Goal: Browse casually: Explore the website without a specific task or goal

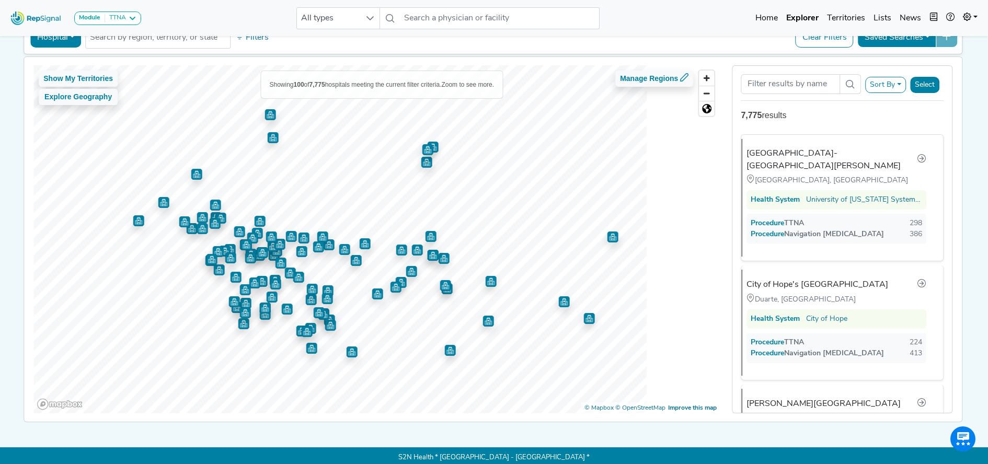
click at [285, 274] on img "Map marker" at bounding box center [290, 273] width 11 height 11
click at [192, 176] on img "Map marker" at bounding box center [196, 174] width 11 height 11
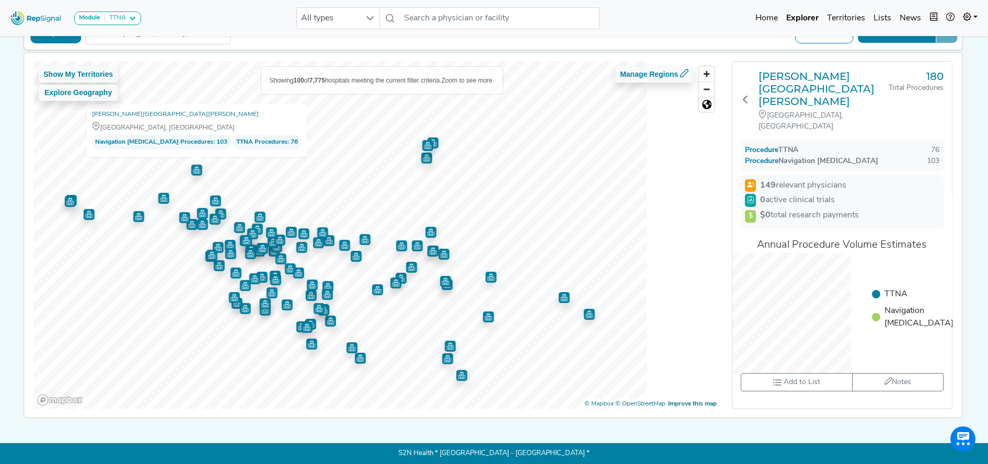
scroll to position [72, 0]
click at [463, 370] on img "Map marker" at bounding box center [461, 375] width 11 height 11
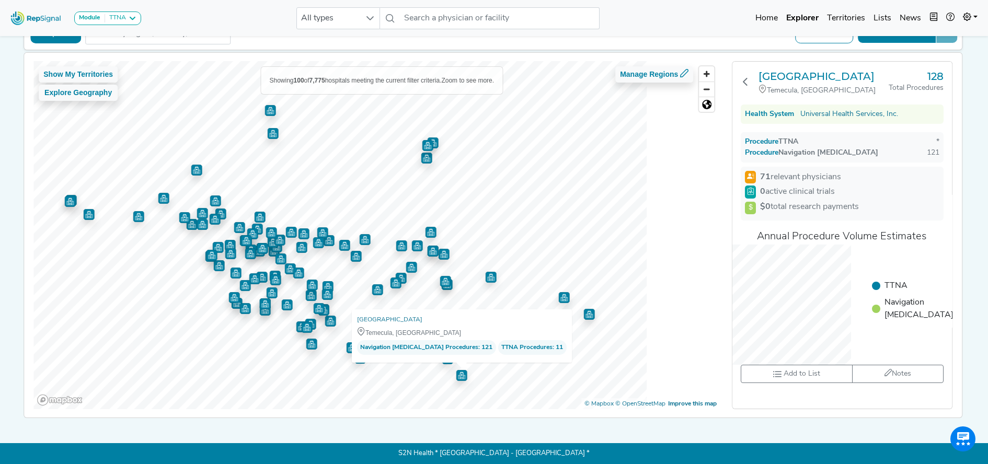
click at [351, 346] on img "Map marker" at bounding box center [352, 347] width 11 height 11
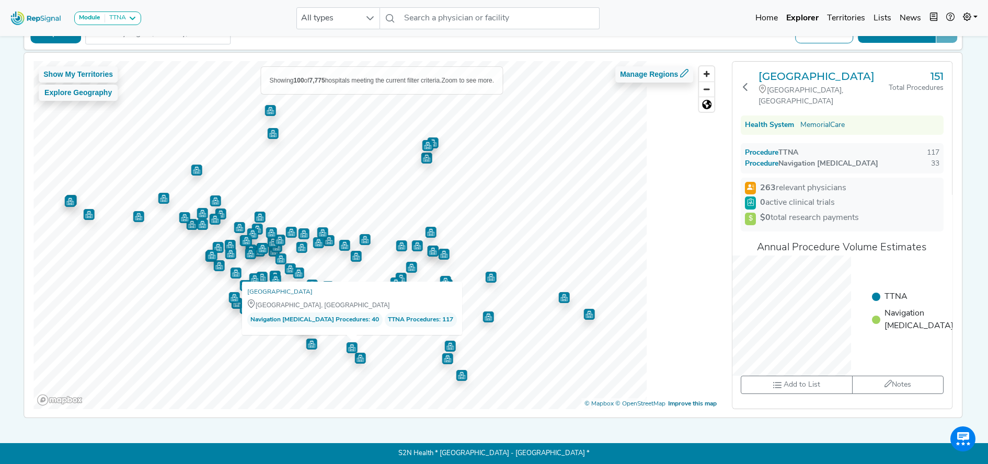
click at [307, 339] on img "Map marker" at bounding box center [311, 344] width 11 height 11
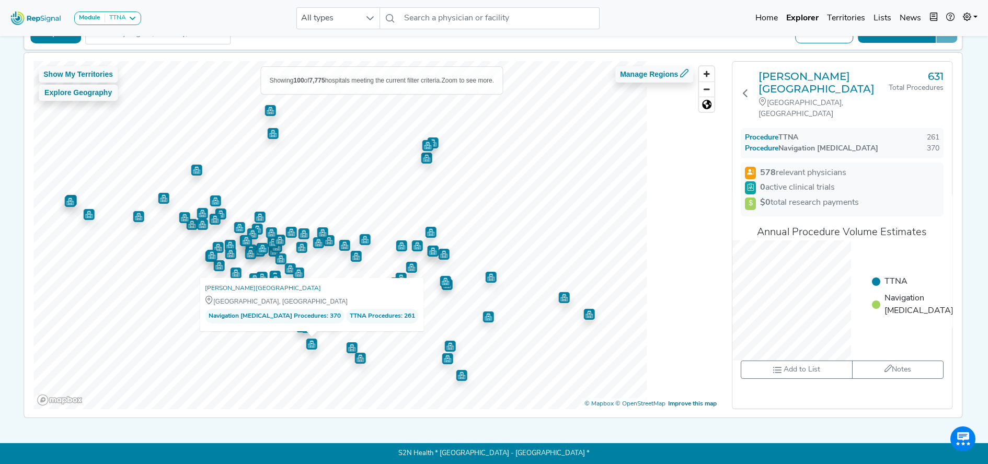
click at [446, 278] on img "Map marker" at bounding box center [445, 281] width 11 height 11
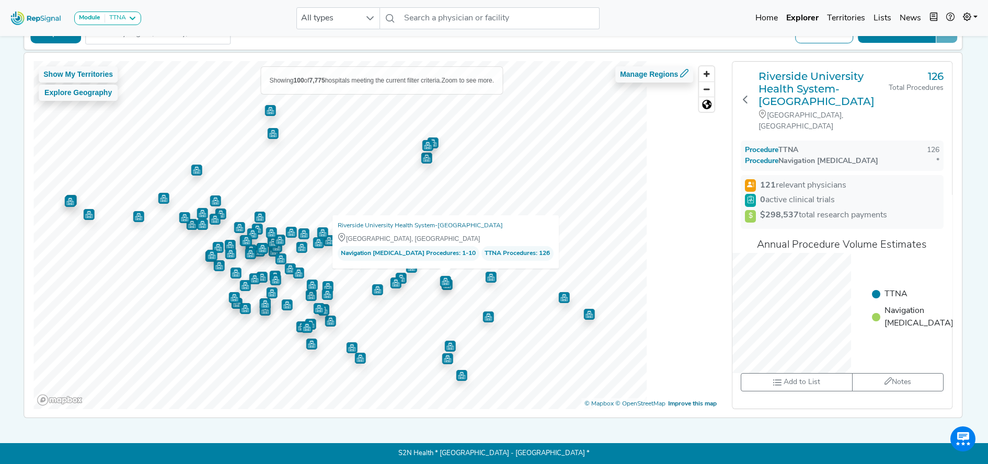
click at [486, 272] on img "Map marker" at bounding box center [491, 277] width 11 height 11
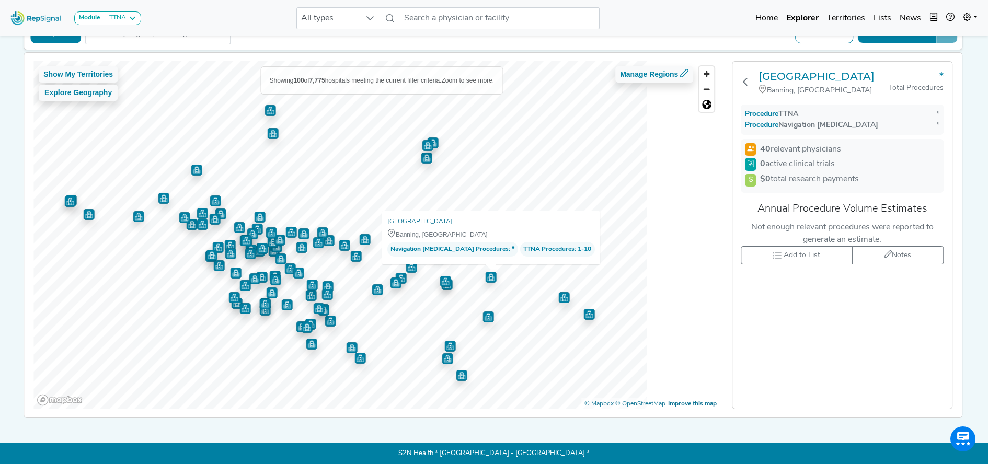
click at [444, 61] on div at bounding box center [376, 61] width 686 height 0
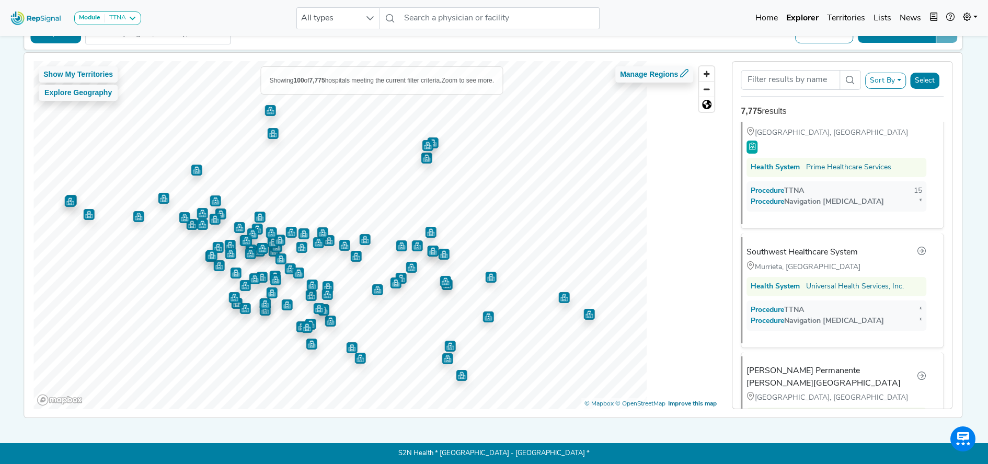
scroll to position [10935, 0]
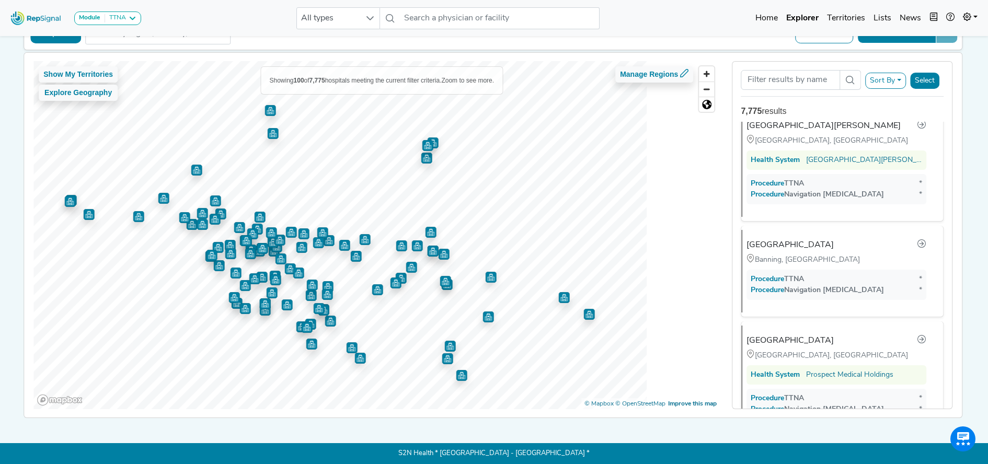
click at [441, 277] on img "Map marker" at bounding box center [445, 281] width 11 height 11
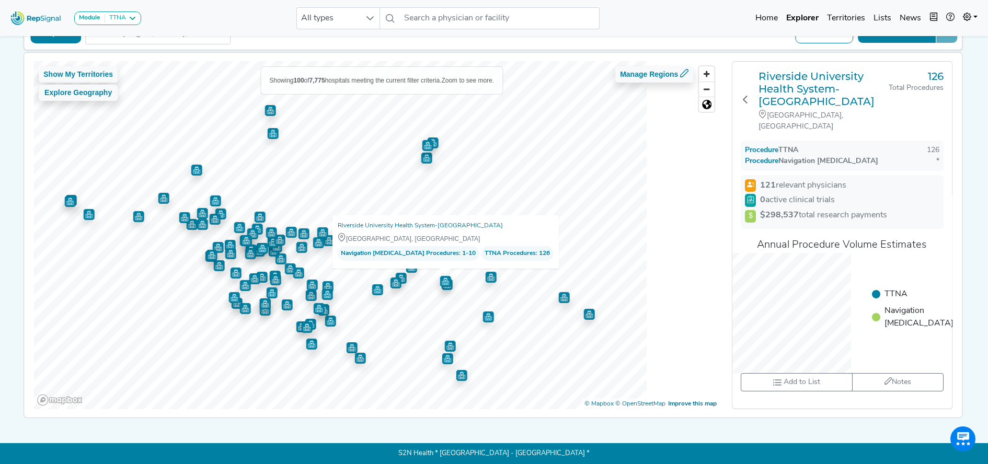
click at [391, 280] on img "Map marker" at bounding box center [396, 283] width 11 height 11
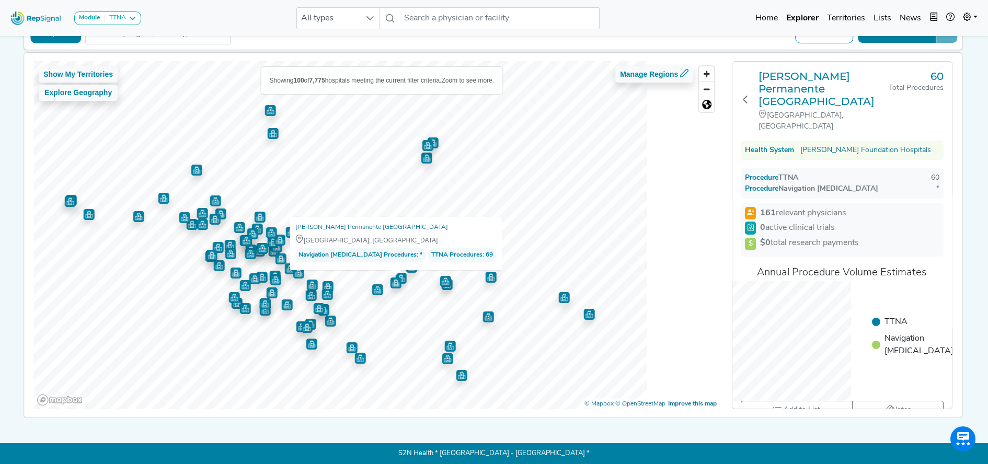
click at [377, 284] on img "Map marker" at bounding box center [377, 289] width 11 height 11
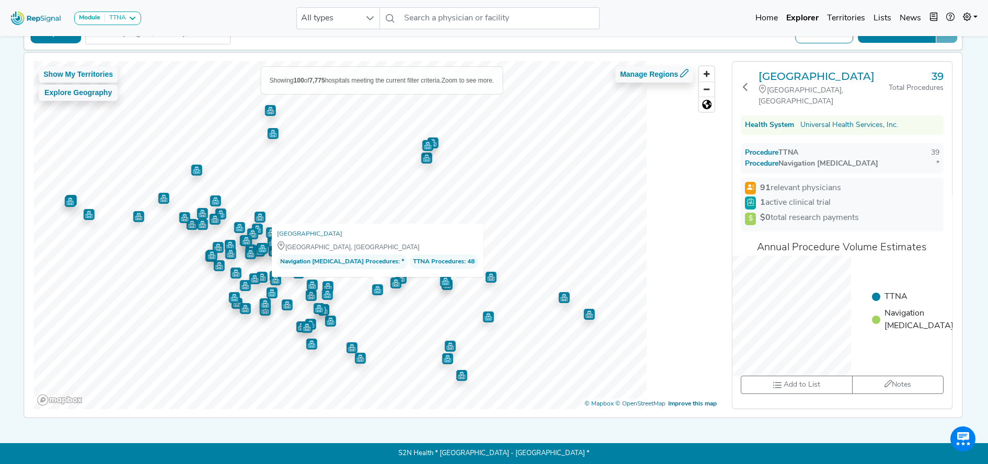
click at [398, 273] on img "Map marker" at bounding box center [401, 278] width 11 height 11
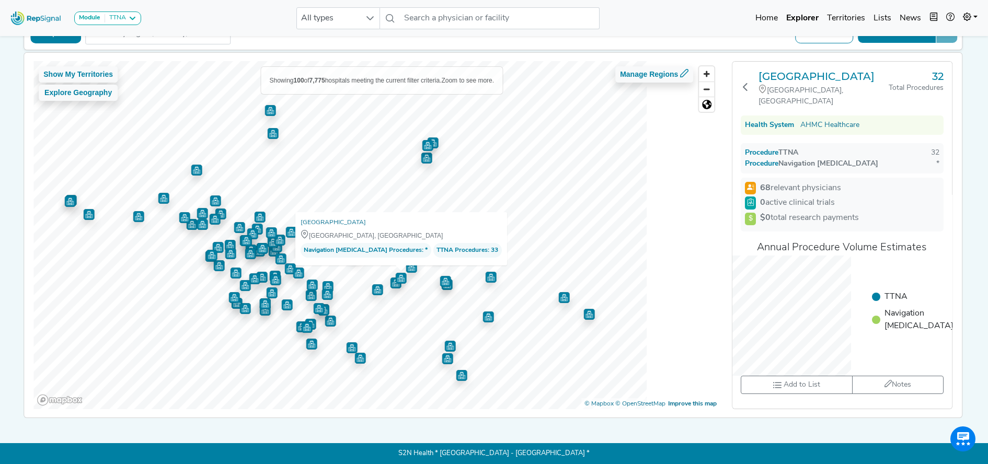
click at [409, 263] on img "Map marker" at bounding box center [411, 267] width 11 height 11
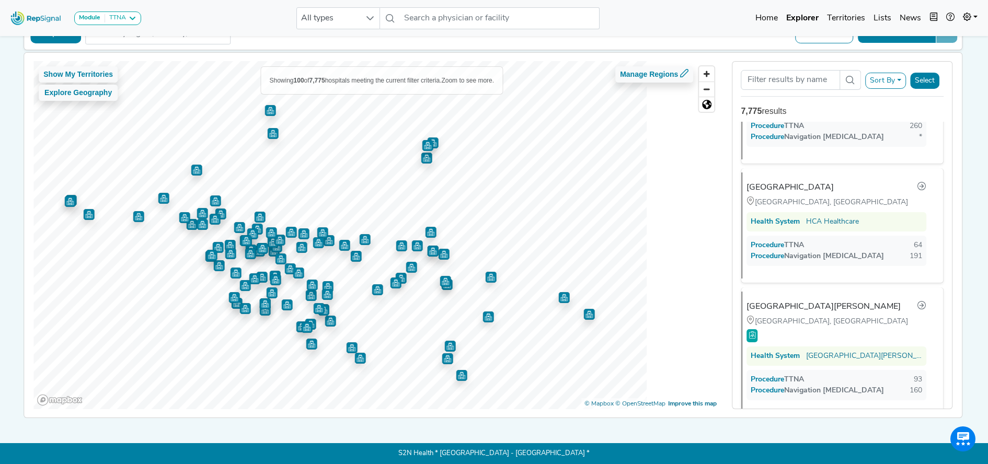
scroll to position [1201, 0]
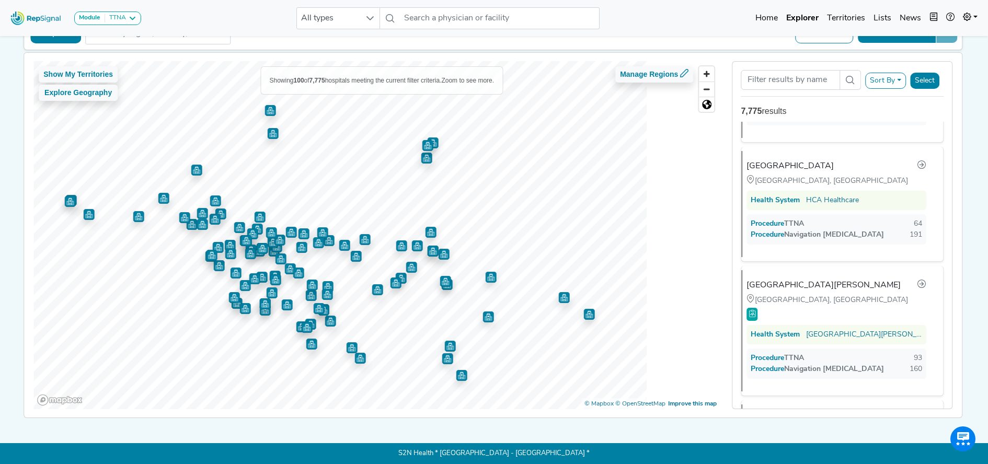
click at [399, 240] on img "Map marker" at bounding box center [401, 245] width 11 height 11
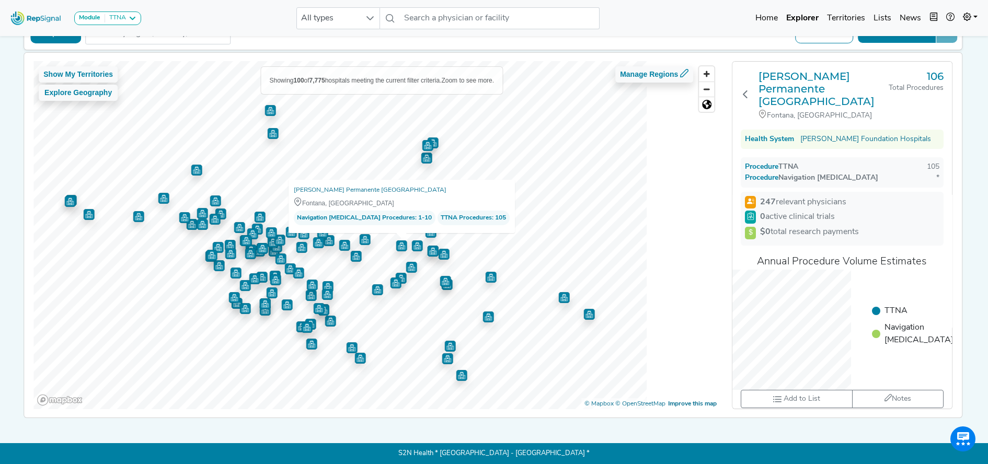
click at [404, 213] on span "Navigation [MEDICAL_DATA] Procedures" at bounding box center [356, 218] width 118 height 10
click at [416, 240] on img "Map marker" at bounding box center [417, 245] width 11 height 11
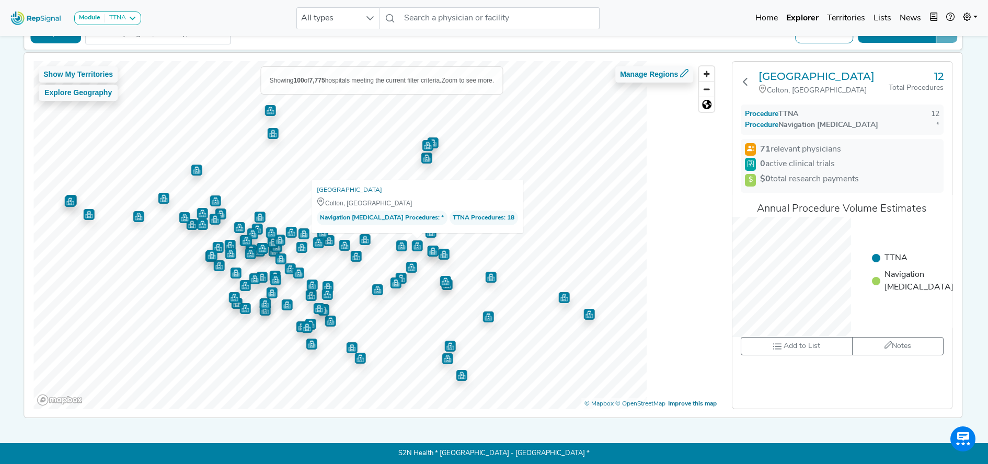
click at [429, 230] on img "Map marker" at bounding box center [431, 232] width 11 height 11
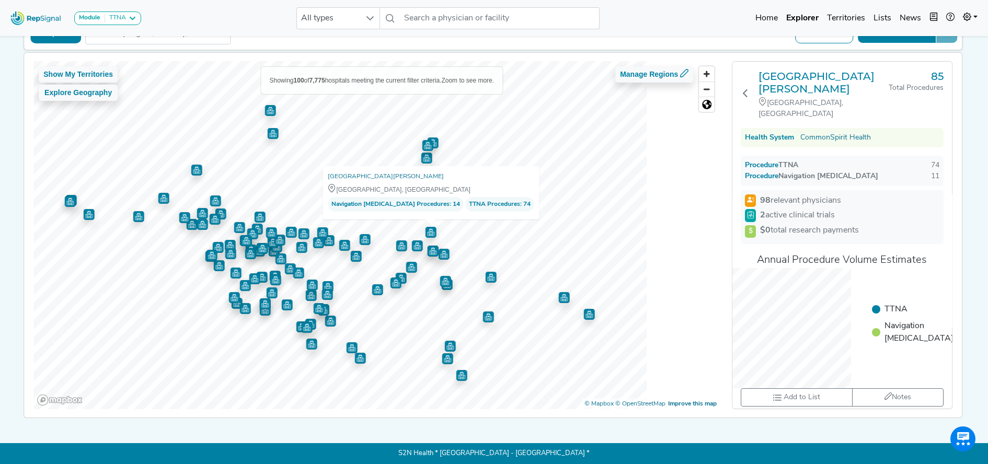
click at [262, 302] on img "Map marker" at bounding box center [265, 304] width 11 height 11
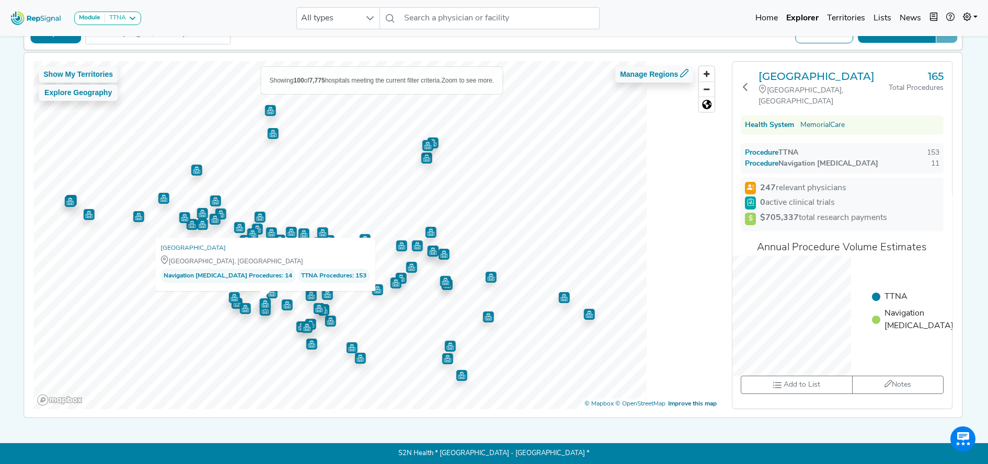
click at [263, 306] on img "Map marker" at bounding box center [265, 310] width 11 height 11
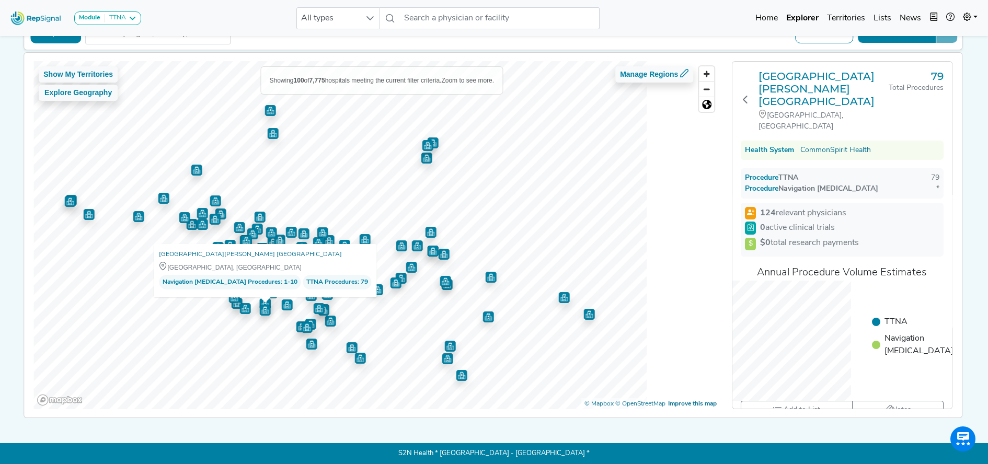
click at [302, 322] on img "Map marker" at bounding box center [307, 327] width 11 height 11
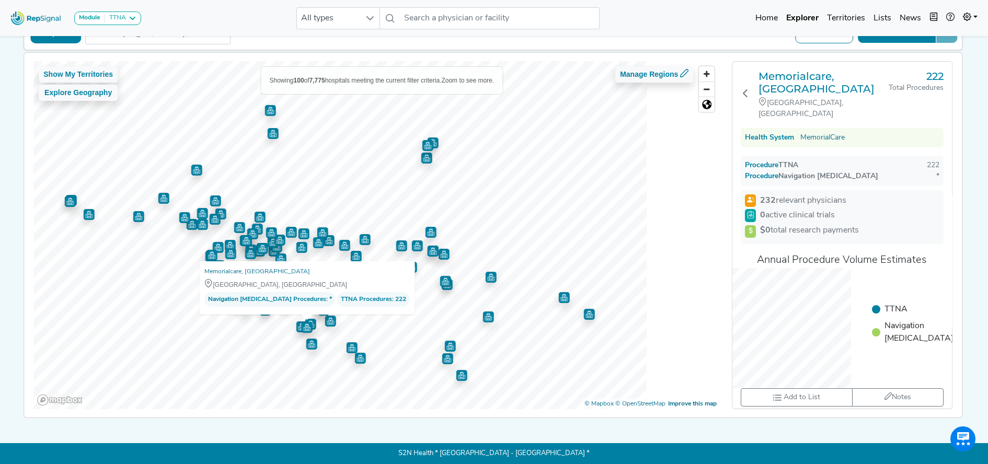
click at [218, 211] on img "Map marker" at bounding box center [220, 214] width 11 height 11
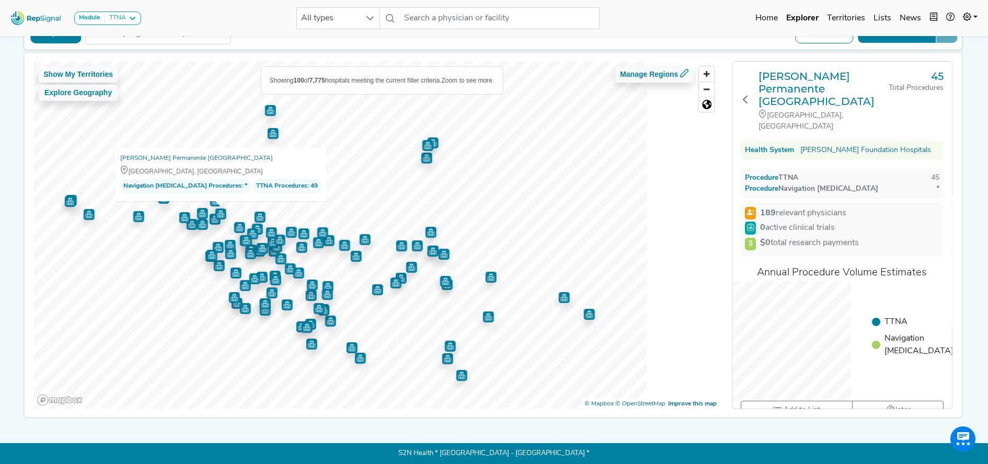
click at [212, 216] on img "Map marker" at bounding box center [215, 219] width 11 height 11
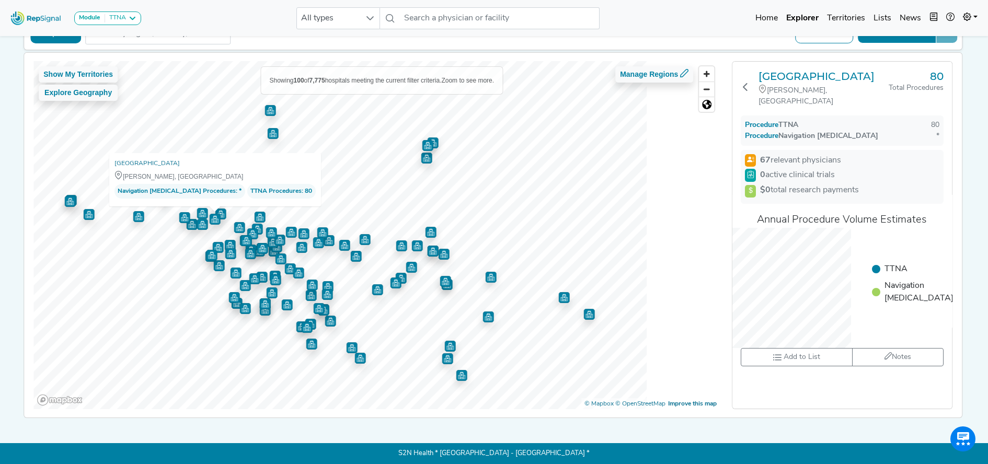
click at [197, 220] on img "Map marker" at bounding box center [202, 224] width 11 height 11
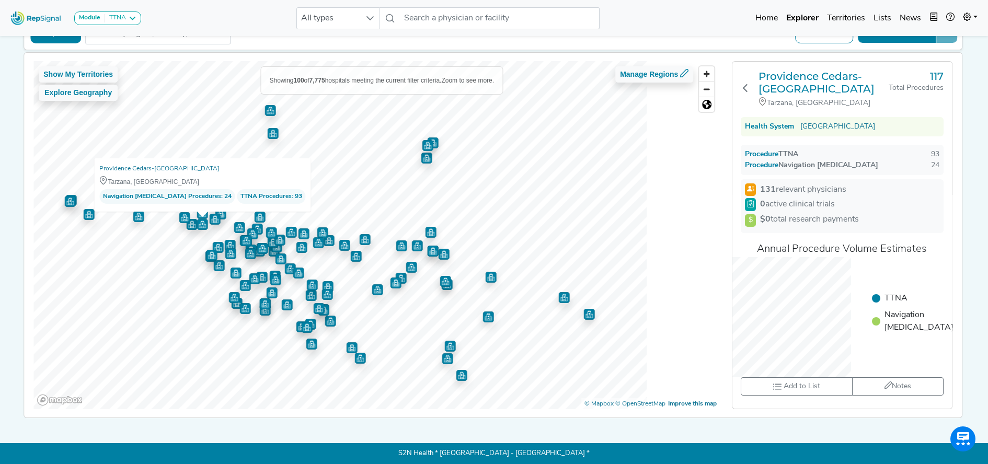
click at [189, 220] on img "Map marker" at bounding box center [192, 224] width 11 height 11
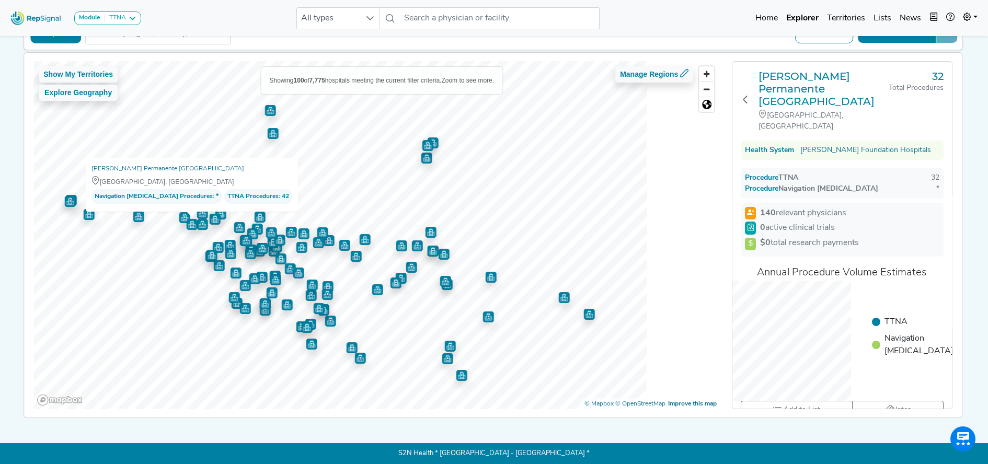
click at [134, 214] on img "Map marker" at bounding box center [138, 216] width 11 height 11
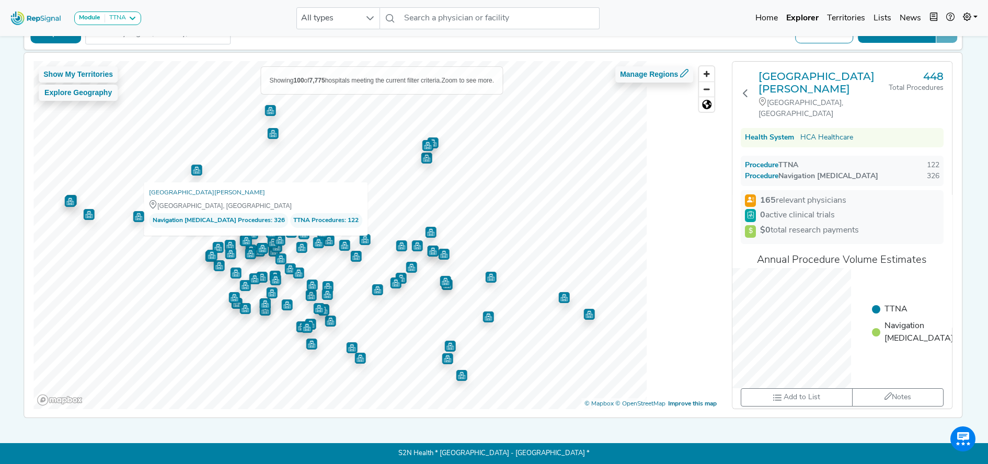
click at [86, 212] on img "Map marker" at bounding box center [89, 214] width 11 height 11
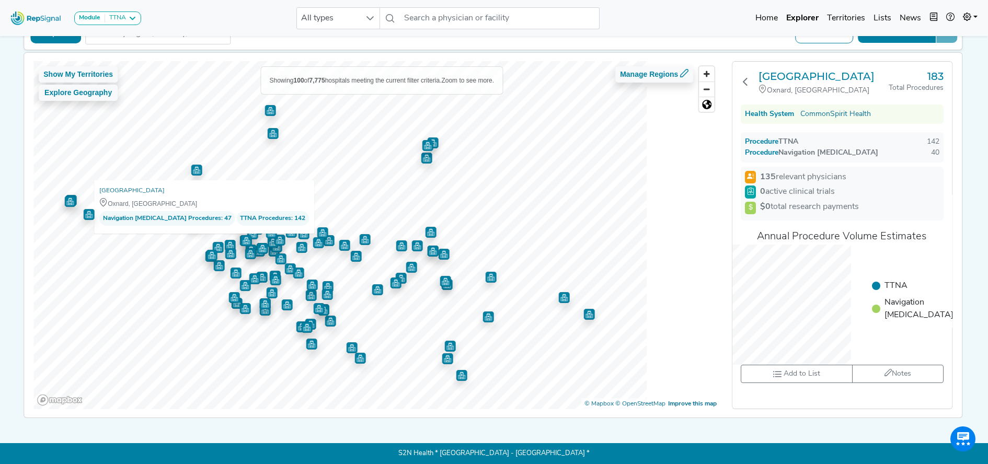
click at [66, 195] on img "Map marker" at bounding box center [71, 200] width 11 height 11
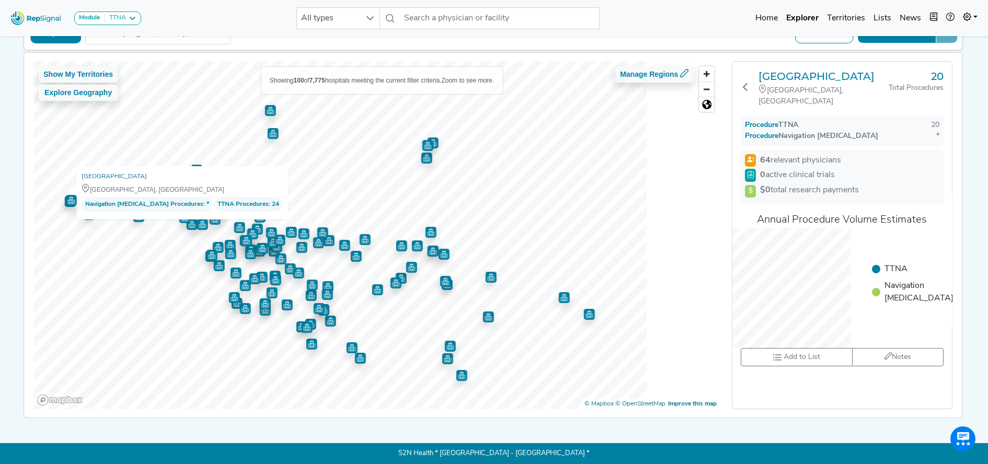
click at [270, 109] on img "Map marker" at bounding box center [270, 110] width 11 height 11
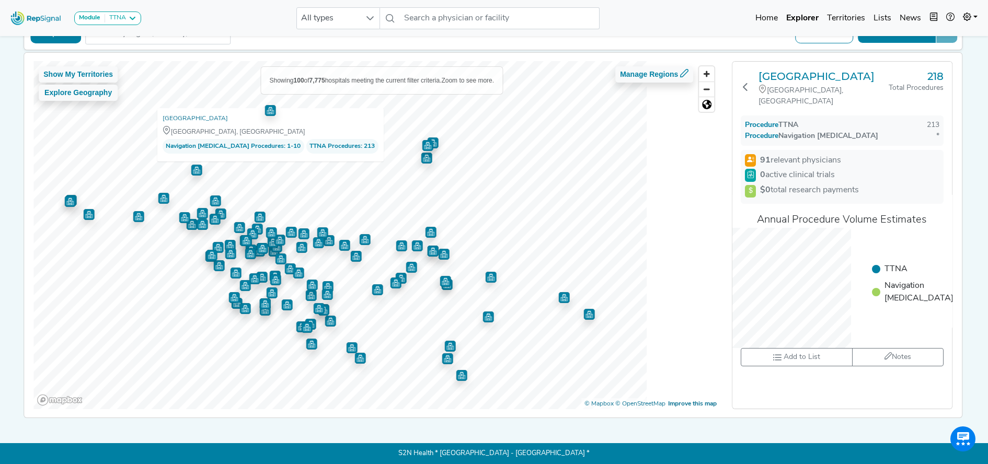
click at [422, 141] on img "Map marker" at bounding box center [427, 145] width 11 height 11
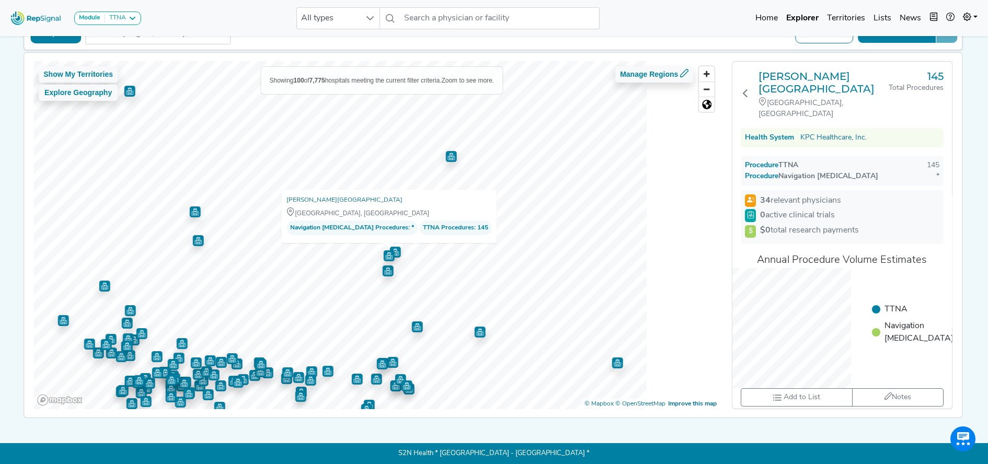
click at [384, 268] on img "Map marker" at bounding box center [388, 271] width 11 height 11
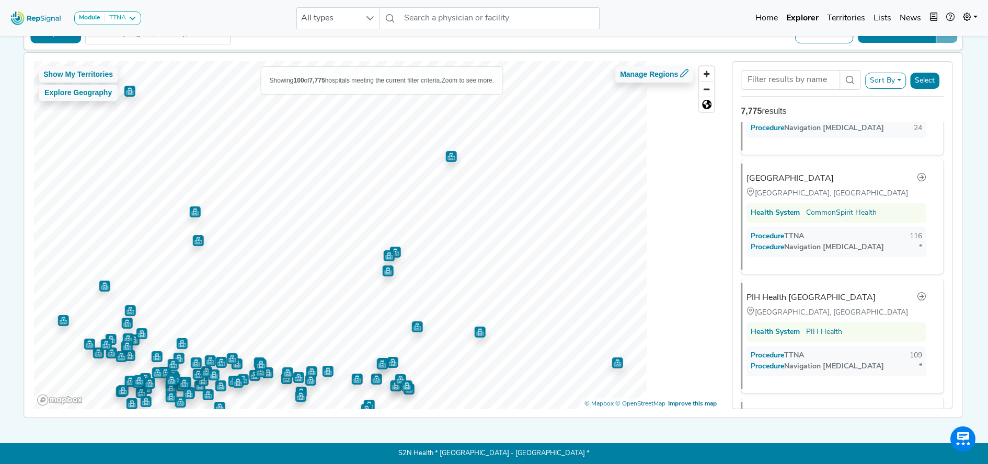
click at [396, 248] on img "Map marker" at bounding box center [395, 252] width 11 height 11
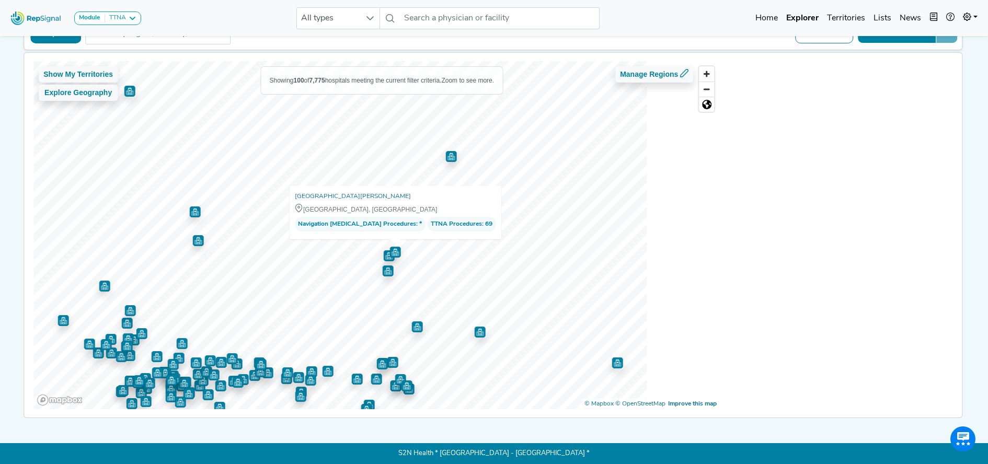
scroll to position [4075, 0]
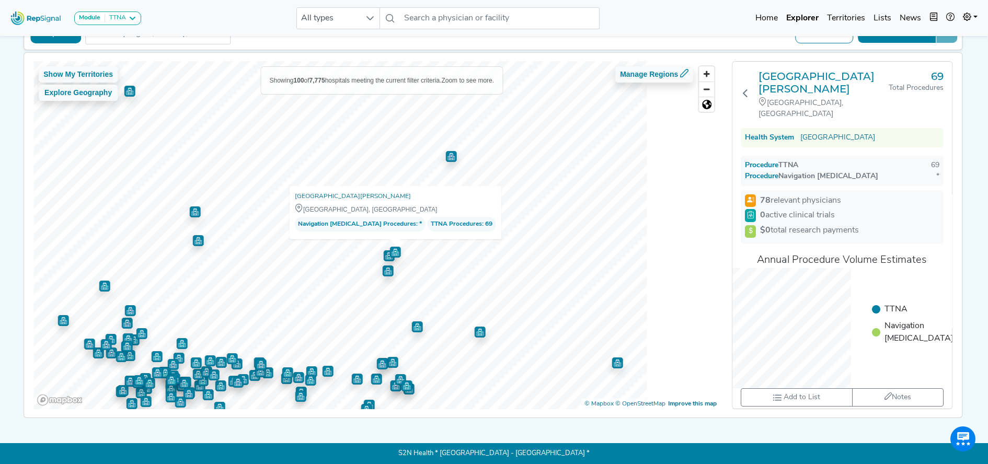
click at [451, 151] on img "Map marker" at bounding box center [451, 156] width 11 height 11
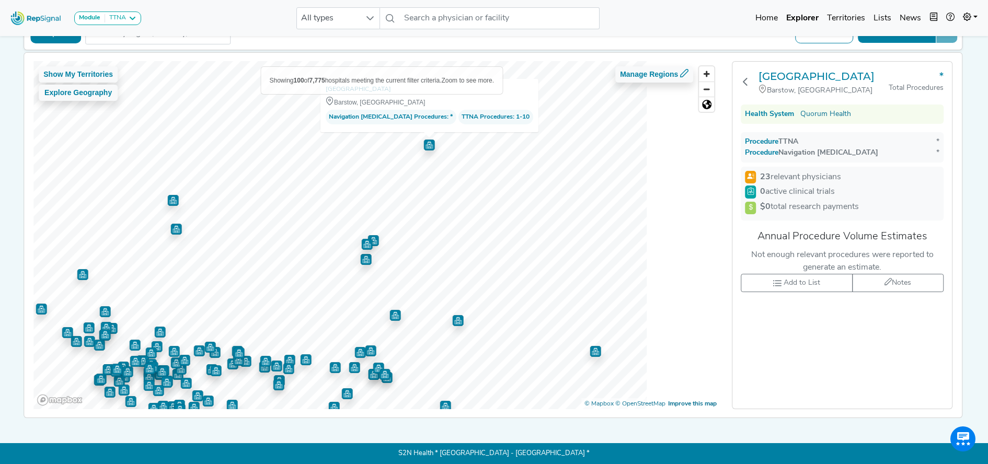
click at [372, 236] on img "Map marker" at bounding box center [373, 240] width 11 height 11
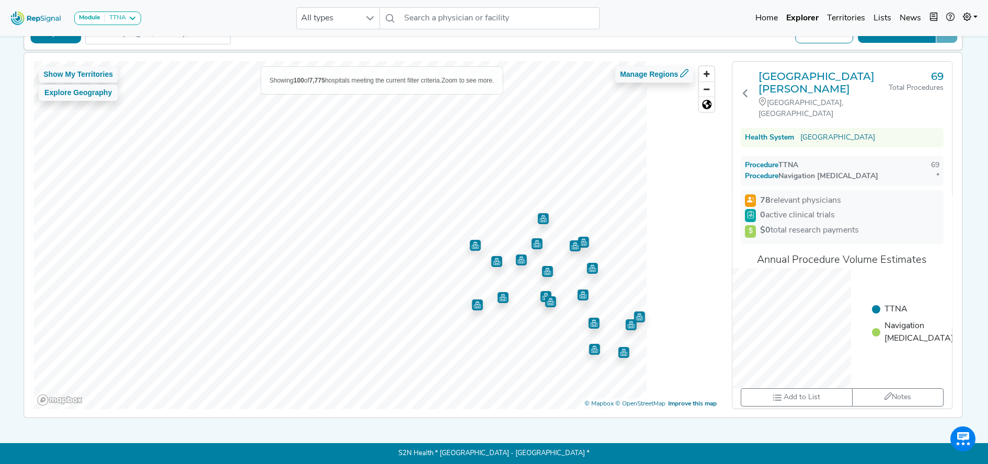
click at [428, 61] on div at bounding box center [376, 61] width 686 height 0
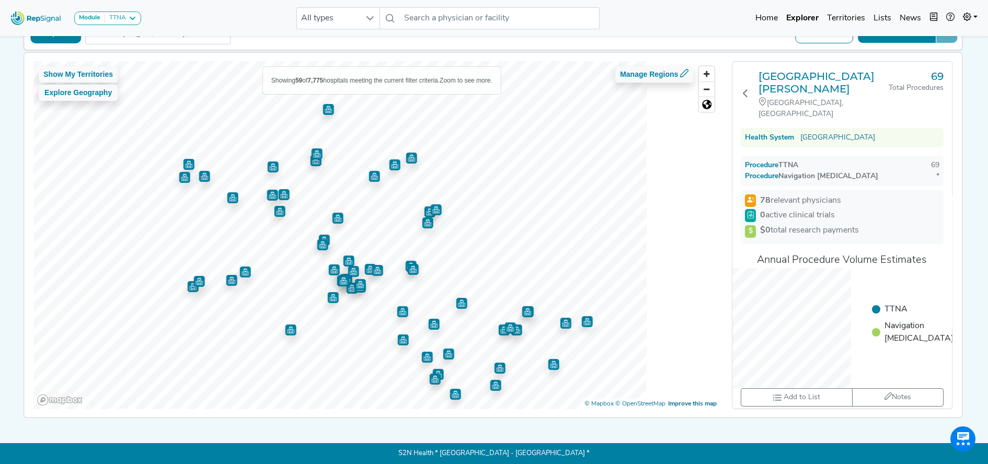
click at [356, 279] on img "Map marker" at bounding box center [360, 284] width 11 height 11
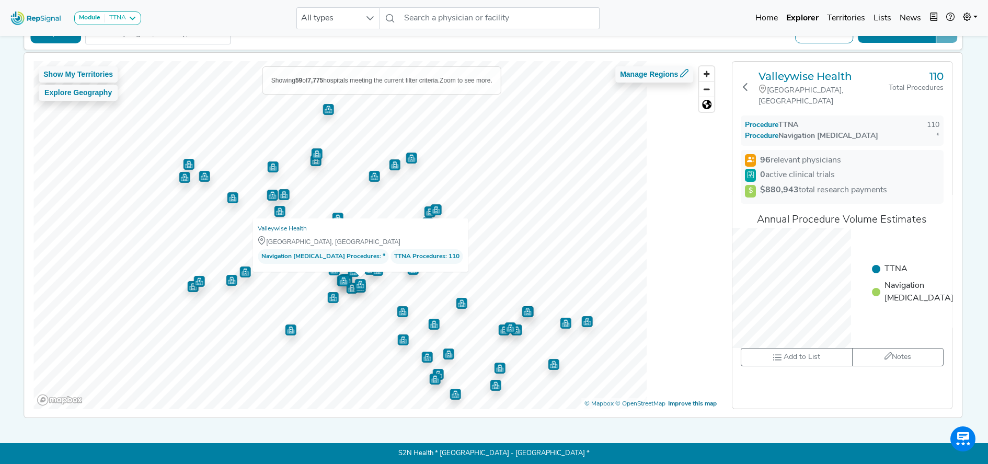
click at [347, 284] on img "Map marker" at bounding box center [352, 288] width 11 height 11
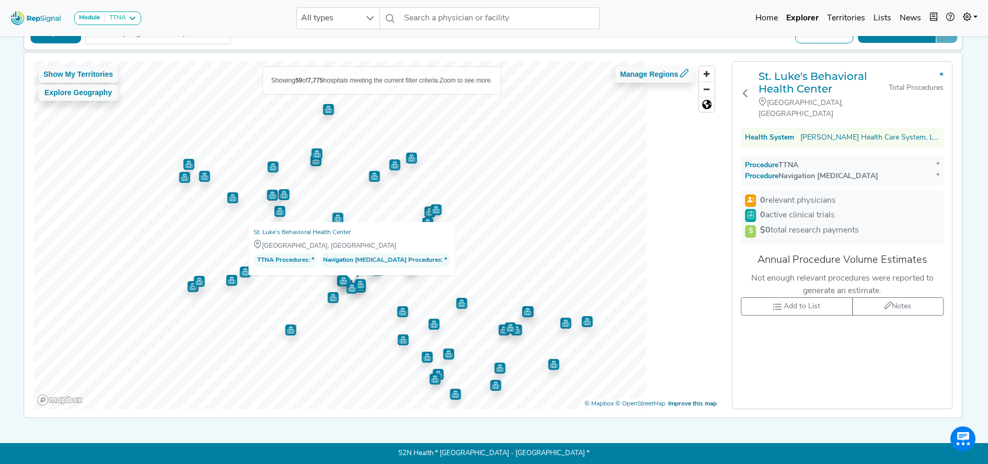
click at [358, 279] on img "Map marker" at bounding box center [360, 282] width 16 height 16
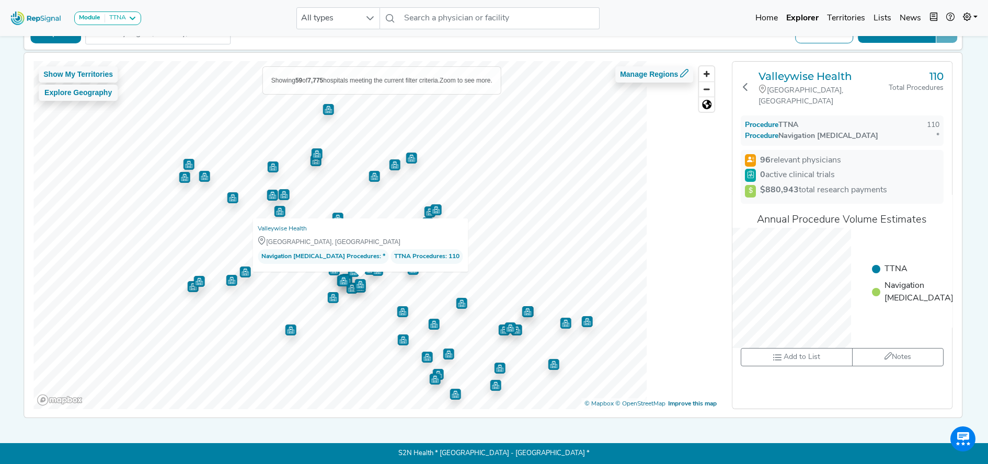
click at [347, 285] on img "Map marker" at bounding box center [352, 287] width 11 height 11
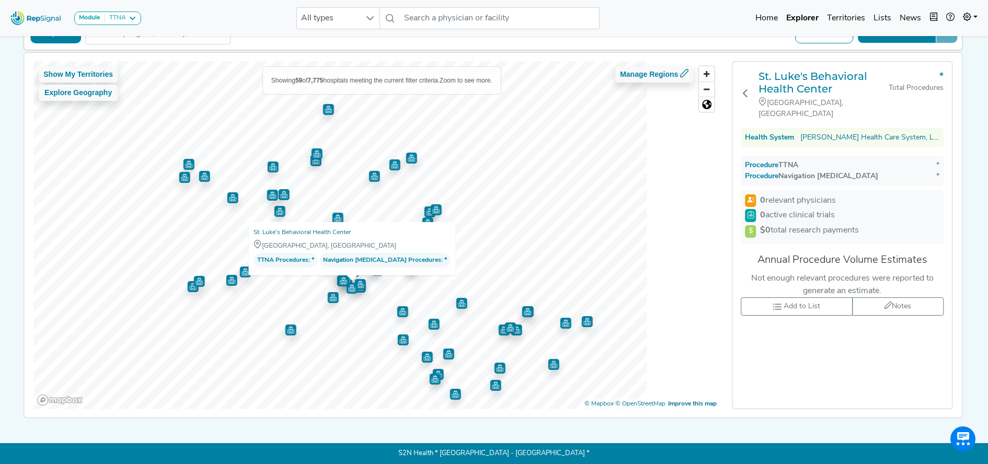
click at [347, 283] on img "Map marker" at bounding box center [352, 288] width 11 height 11
click at [339, 276] on img "Map marker" at bounding box center [343, 281] width 11 height 11
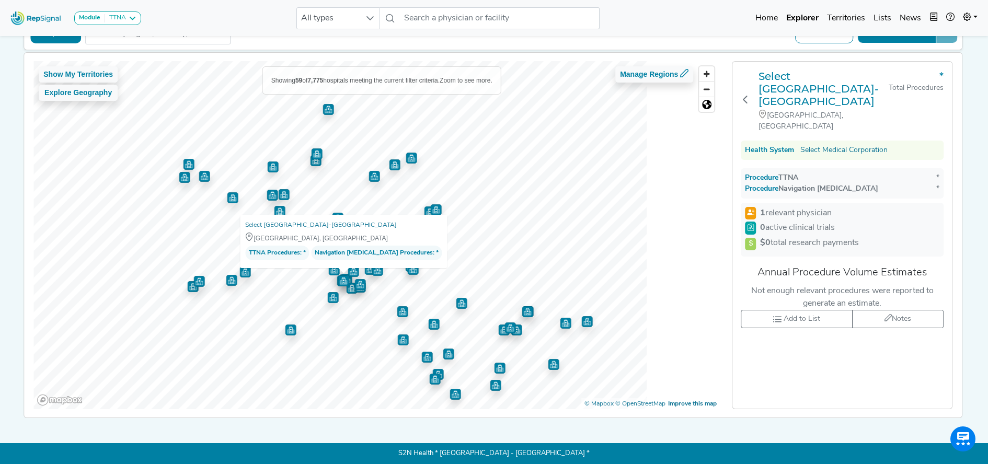
click at [328, 292] on img "Map marker" at bounding box center [333, 297] width 11 height 11
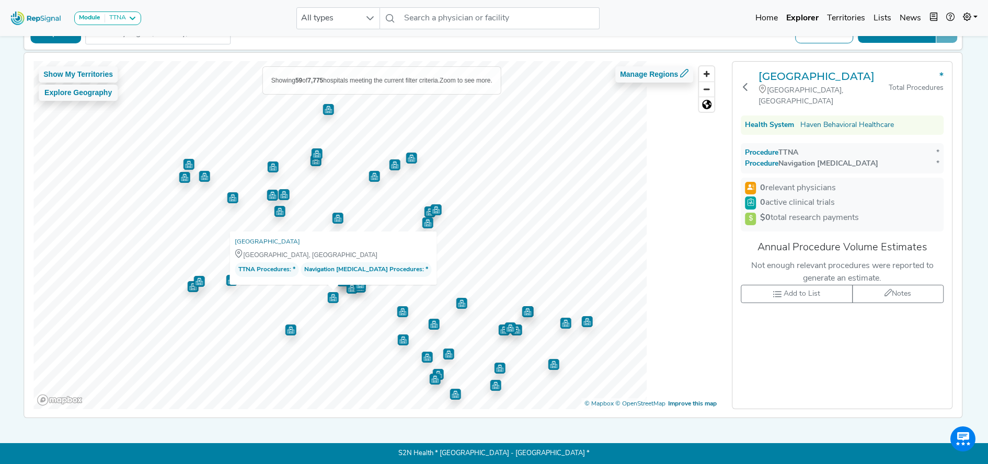
click at [434, 319] on img "Map marker" at bounding box center [434, 324] width 11 height 11
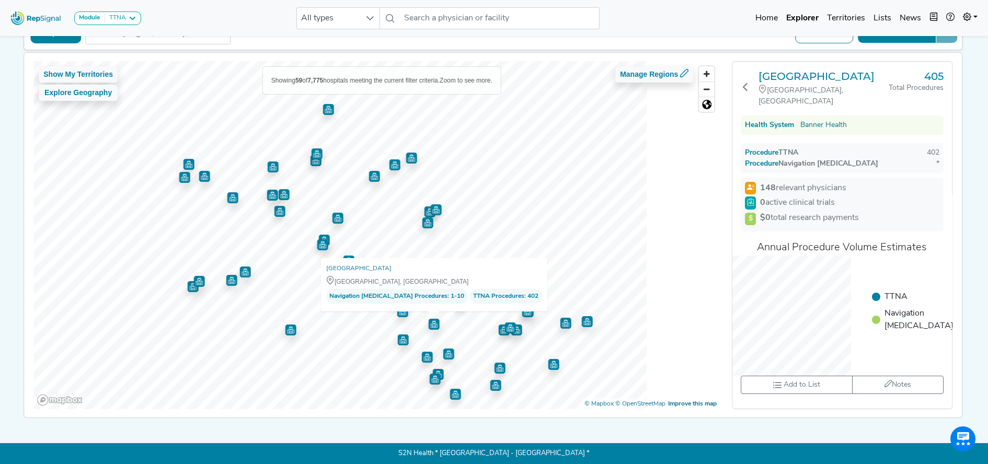
click at [288, 325] on img "Map marker" at bounding box center [290, 330] width 11 height 11
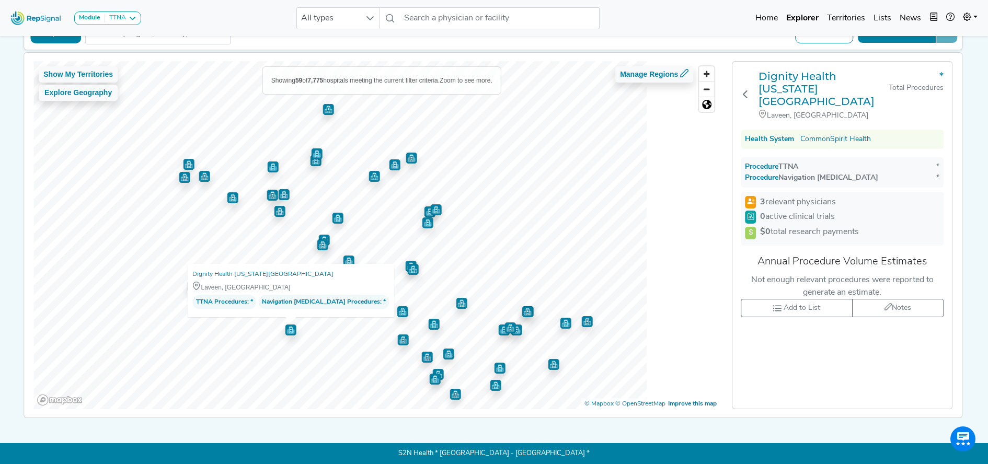
click at [372, 175] on img "Map marker" at bounding box center [374, 176] width 11 height 11
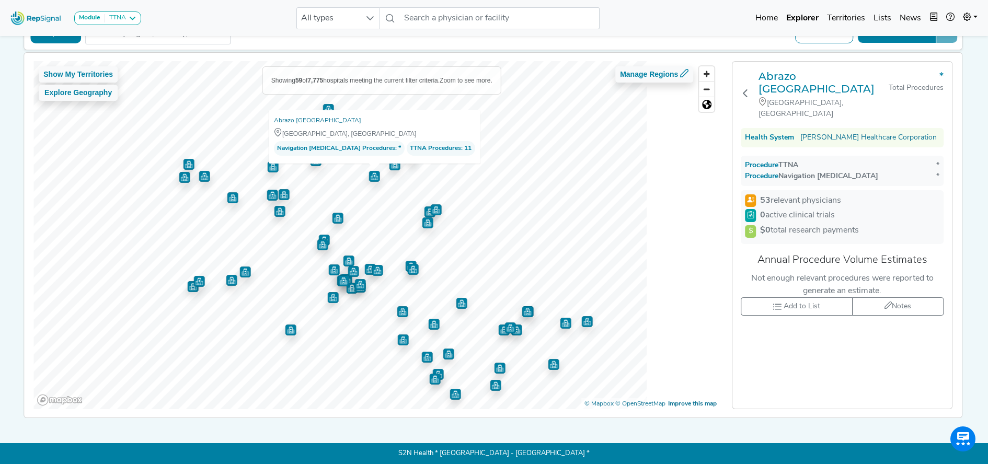
click at [337, 213] on img "Map marker" at bounding box center [338, 218] width 11 height 11
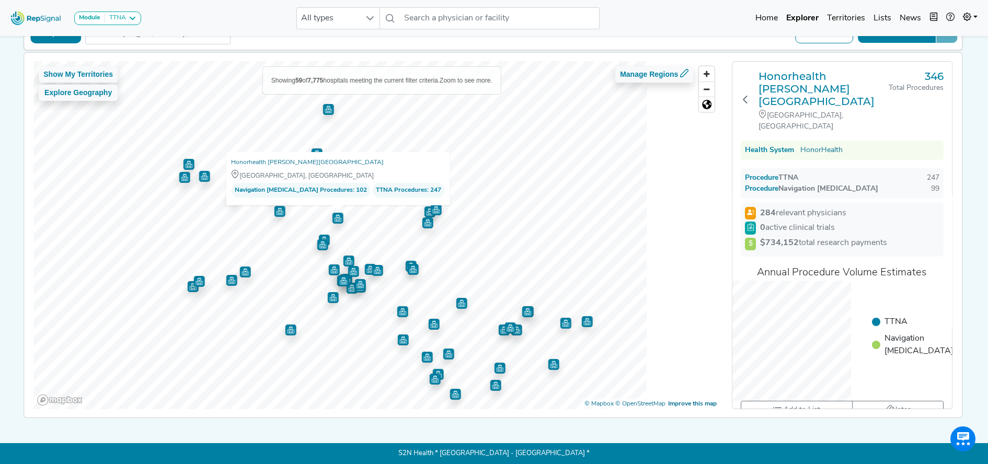
click at [323, 239] on img "Map marker" at bounding box center [322, 244] width 11 height 11
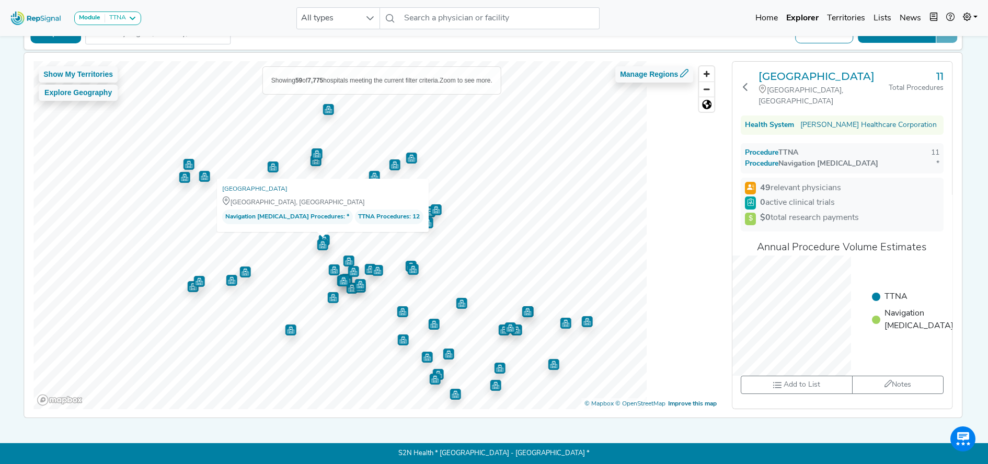
click at [180, 172] on img "Map marker" at bounding box center [184, 177] width 11 height 11
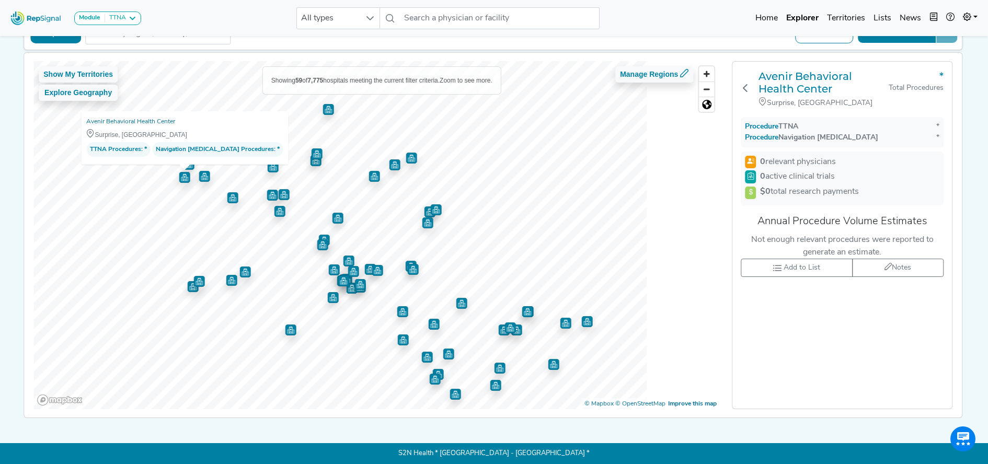
click at [199, 171] on img "Map marker" at bounding box center [204, 176] width 11 height 11
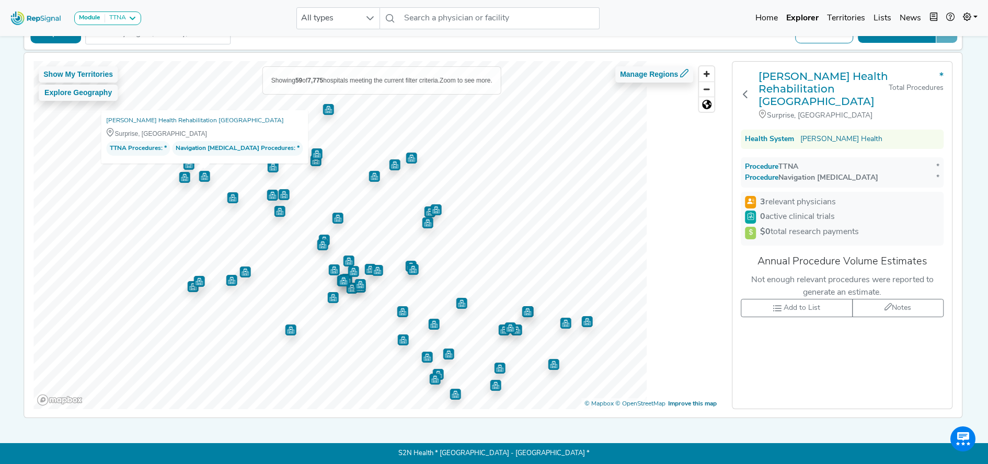
click at [374, 268] on img "Map marker" at bounding box center [377, 270] width 11 height 11
